Goal: Task Accomplishment & Management: Complete application form

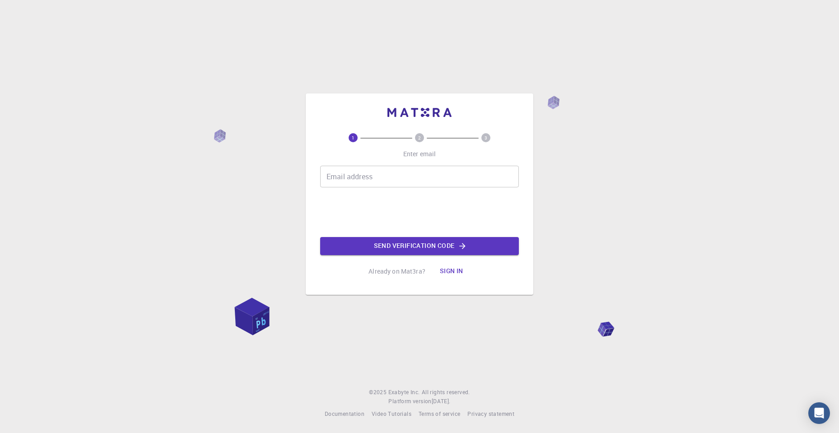
click at [398, 178] on input "Email address" at bounding box center [419, 177] width 199 height 22
type input "[EMAIL_ADDRESS][DOMAIN_NAME]"
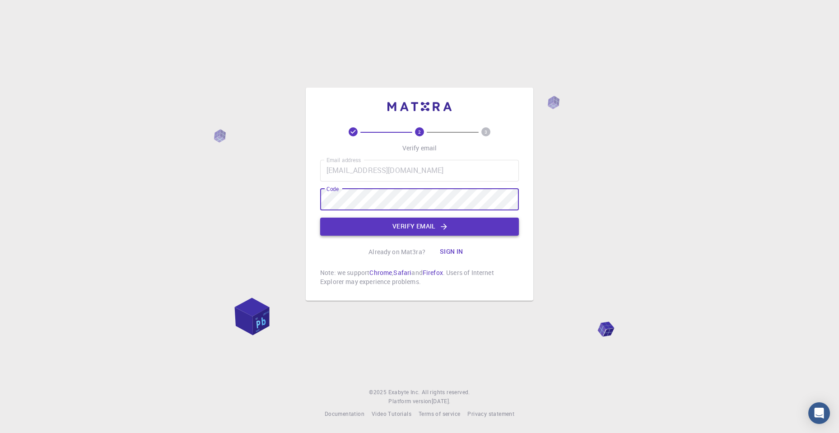
click at [450, 218] on button "Verify email" at bounding box center [419, 227] width 199 height 18
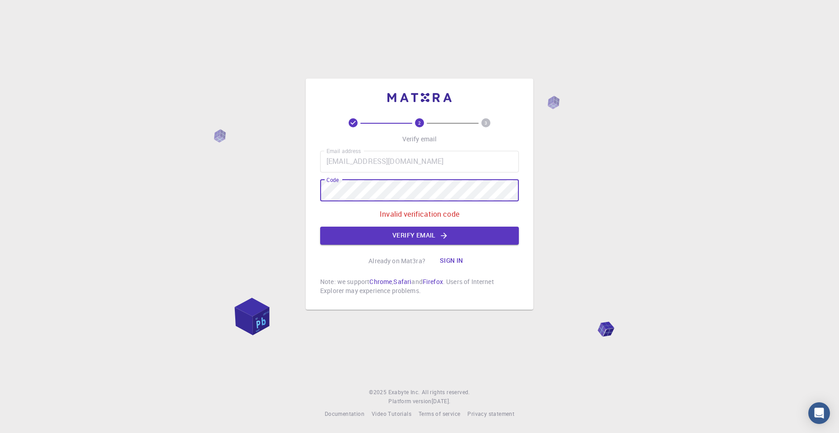
click at [292, 194] on div "2 3 Verify email Email address [EMAIL_ADDRESS][DOMAIN_NAME] Email address Code …" at bounding box center [419, 216] width 839 height 433
click at [251, 192] on div "2 3 Verify email Email address [EMAIL_ADDRESS][DOMAIN_NAME] Email address Code …" at bounding box center [419, 216] width 839 height 433
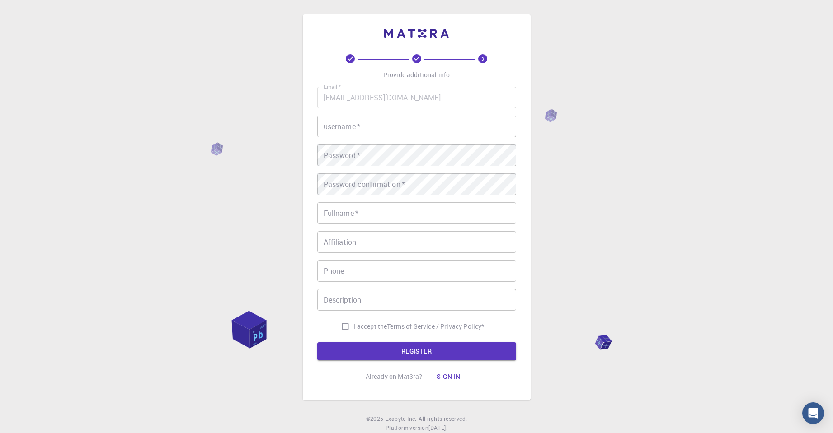
click at [381, 127] on input "username   *" at bounding box center [416, 127] width 199 height 22
type input "JongHoon"
type input "J"
click at [381, 127] on input "JongHoon" at bounding box center [416, 127] width 199 height 22
type input "J"
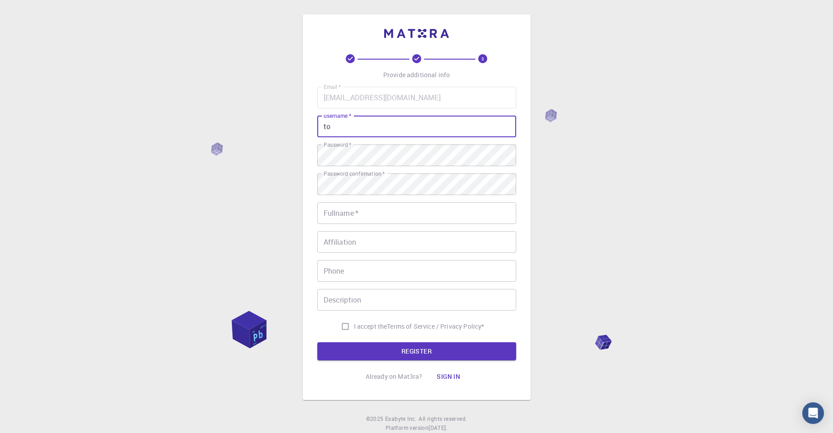
type input "t"
type input "J"
type input "t"
type input "jonghoonk918"
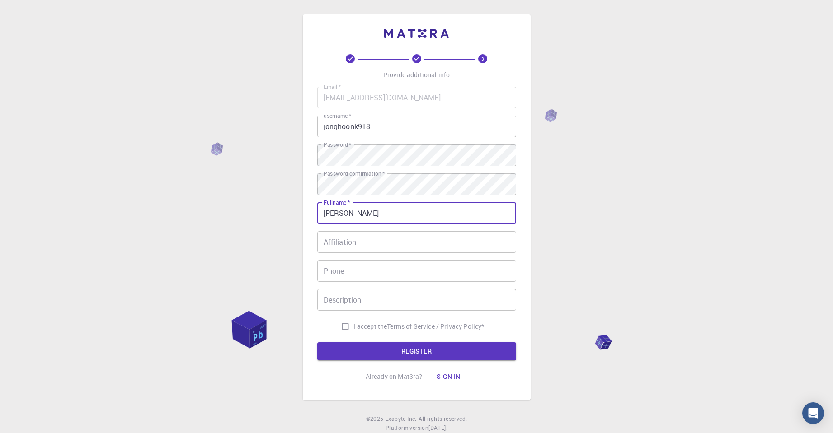
type input "[PERSON_NAME]"
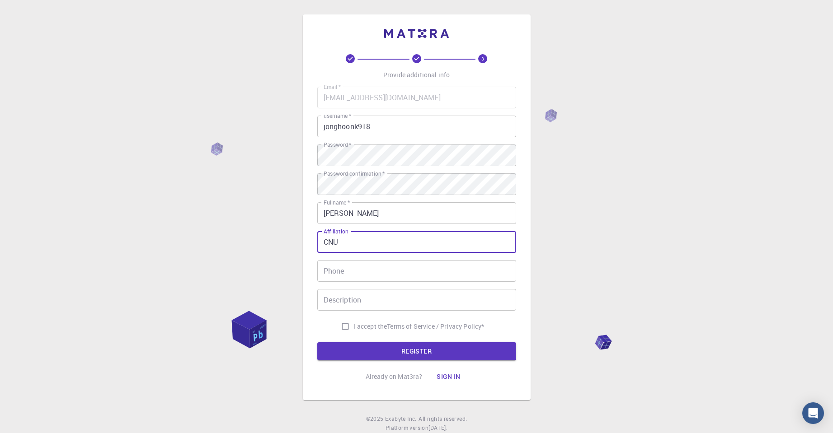
type input "CNU"
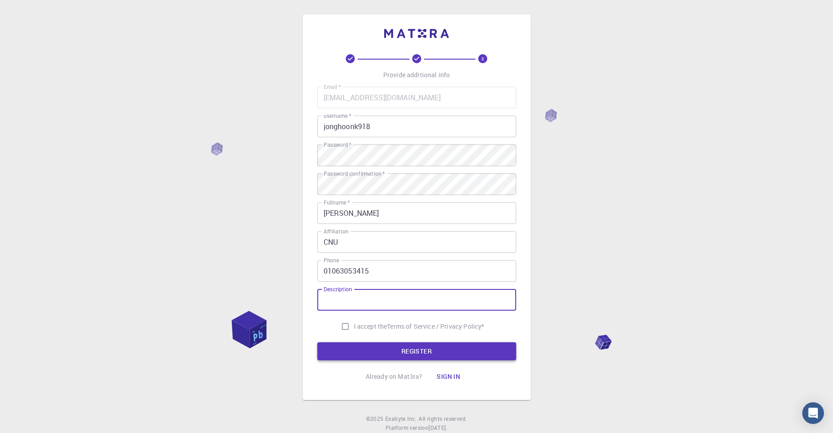
click at [369, 347] on button "REGISTER" at bounding box center [416, 351] width 199 height 18
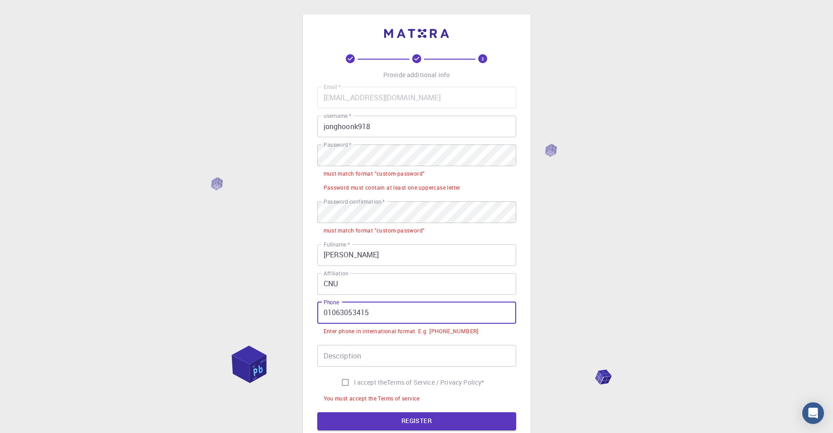
click at [326, 313] on input "01063053415" at bounding box center [416, 313] width 199 height 22
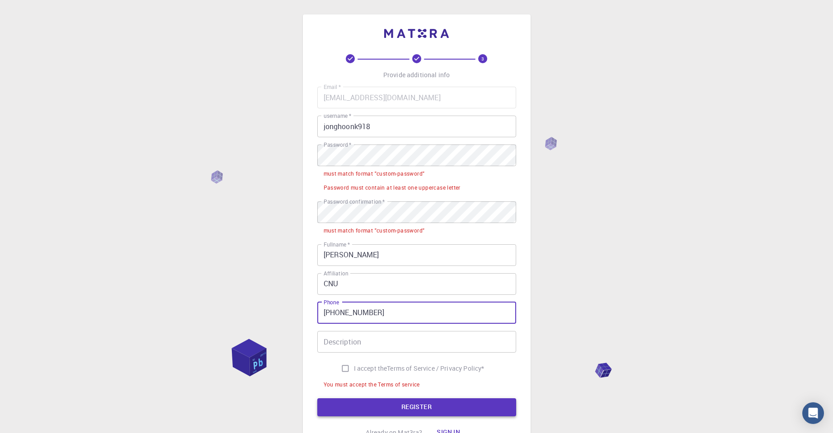
type input "[PHONE_NUMBER]"
click at [450, 410] on button "REGISTER" at bounding box center [416, 407] width 199 height 18
click at [340, 365] on input "I accept the Terms of Service / Privacy Policy *" at bounding box center [345, 368] width 17 height 17
checkbox input "true"
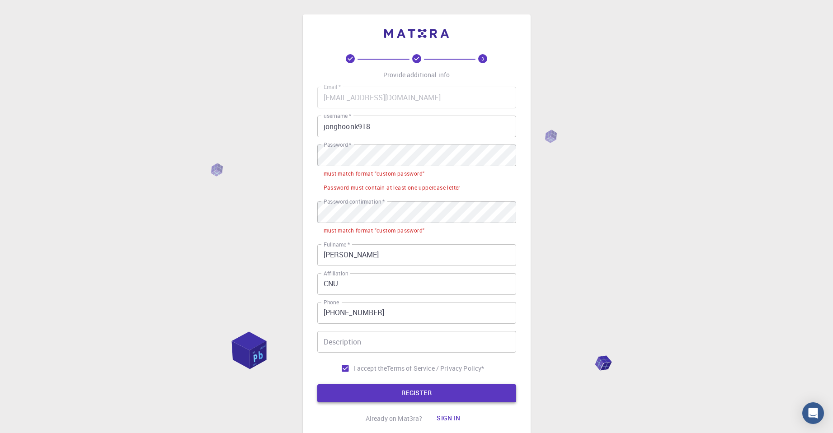
click at [459, 391] on button "REGISTER" at bounding box center [416, 393] width 199 height 18
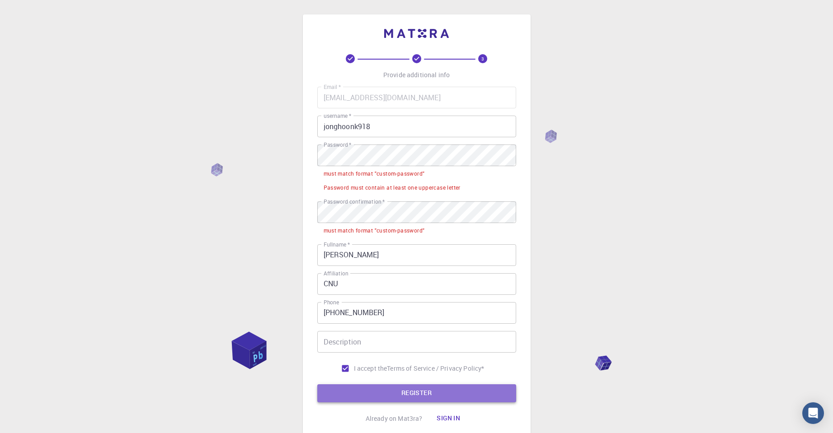
click at [438, 389] on button "REGISTER" at bounding box center [416, 393] width 199 height 18
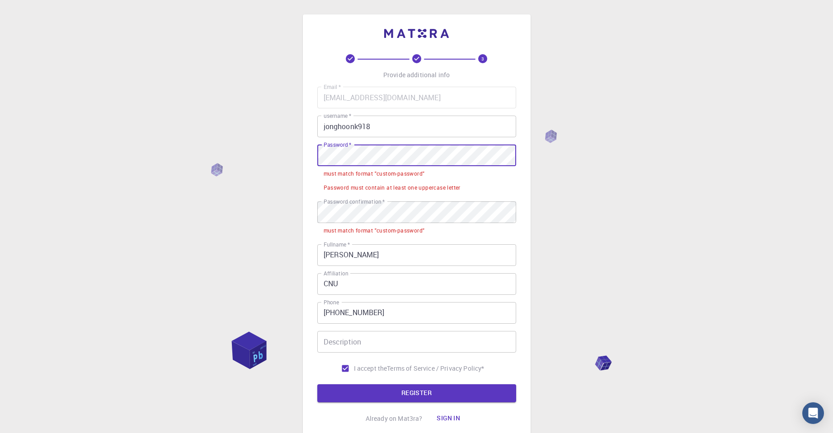
click at [280, 153] on div "3 Provide additional info Email   * [EMAIL_ADDRESS][DOMAIN_NAME] Email   * user…" at bounding box center [416, 250] width 833 height 501
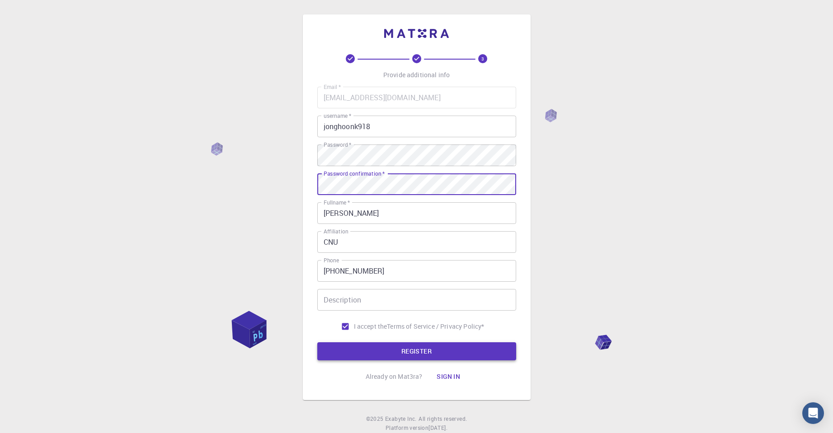
click at [388, 356] on button "REGISTER" at bounding box center [416, 351] width 199 height 18
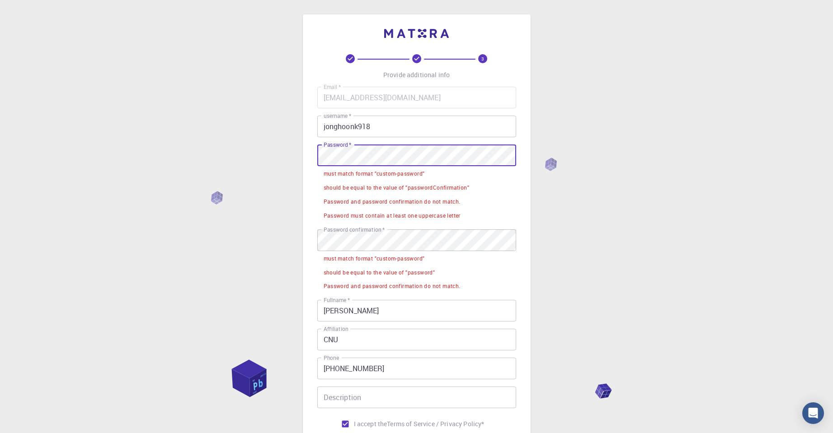
click at [290, 150] on div "3 Provide additional info Email   * [EMAIL_ADDRESS][DOMAIN_NAME] Email   * user…" at bounding box center [416, 278] width 833 height 557
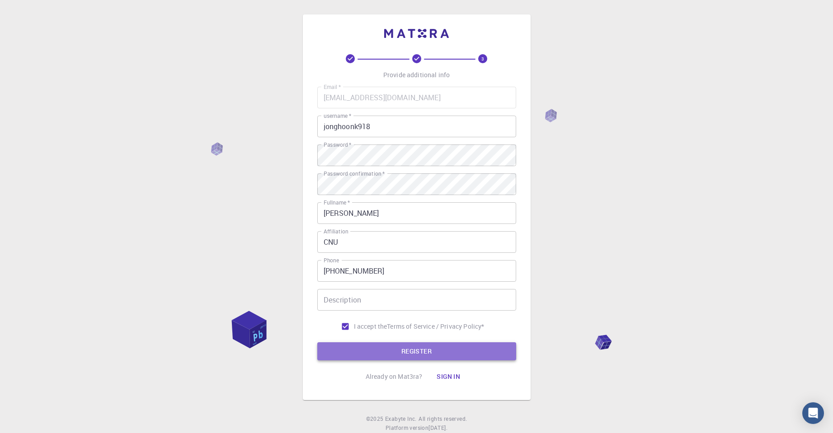
click at [403, 356] on button "REGISTER" at bounding box center [416, 351] width 199 height 18
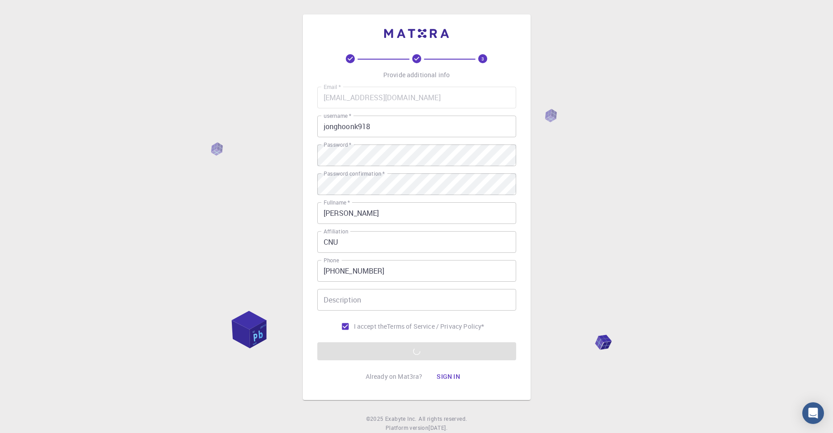
click at [363, 295] on input "Description" at bounding box center [416, 300] width 199 height 22
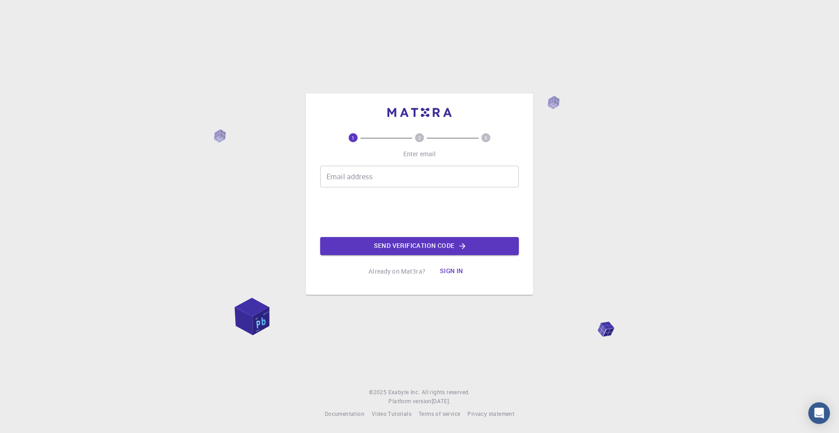
click at [358, 176] on input "Email address" at bounding box center [419, 177] width 199 height 22
type input "jonghoonk918@gmail.com"
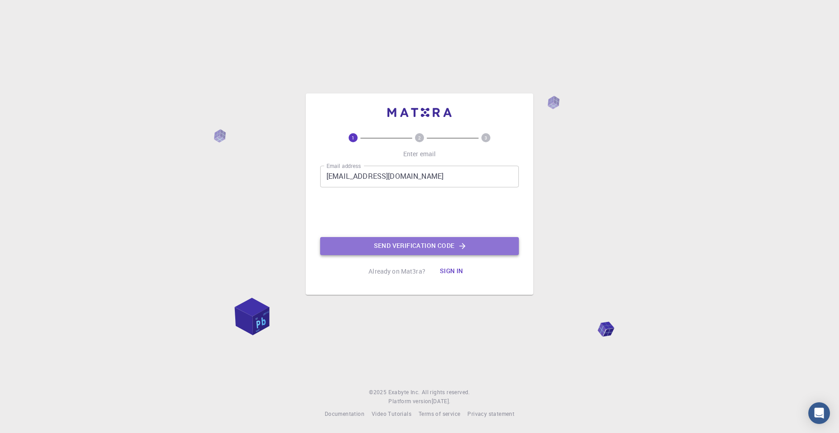
click at [440, 250] on button "Send verification code" at bounding box center [419, 246] width 199 height 18
